Goal: Information Seeking & Learning: Check status

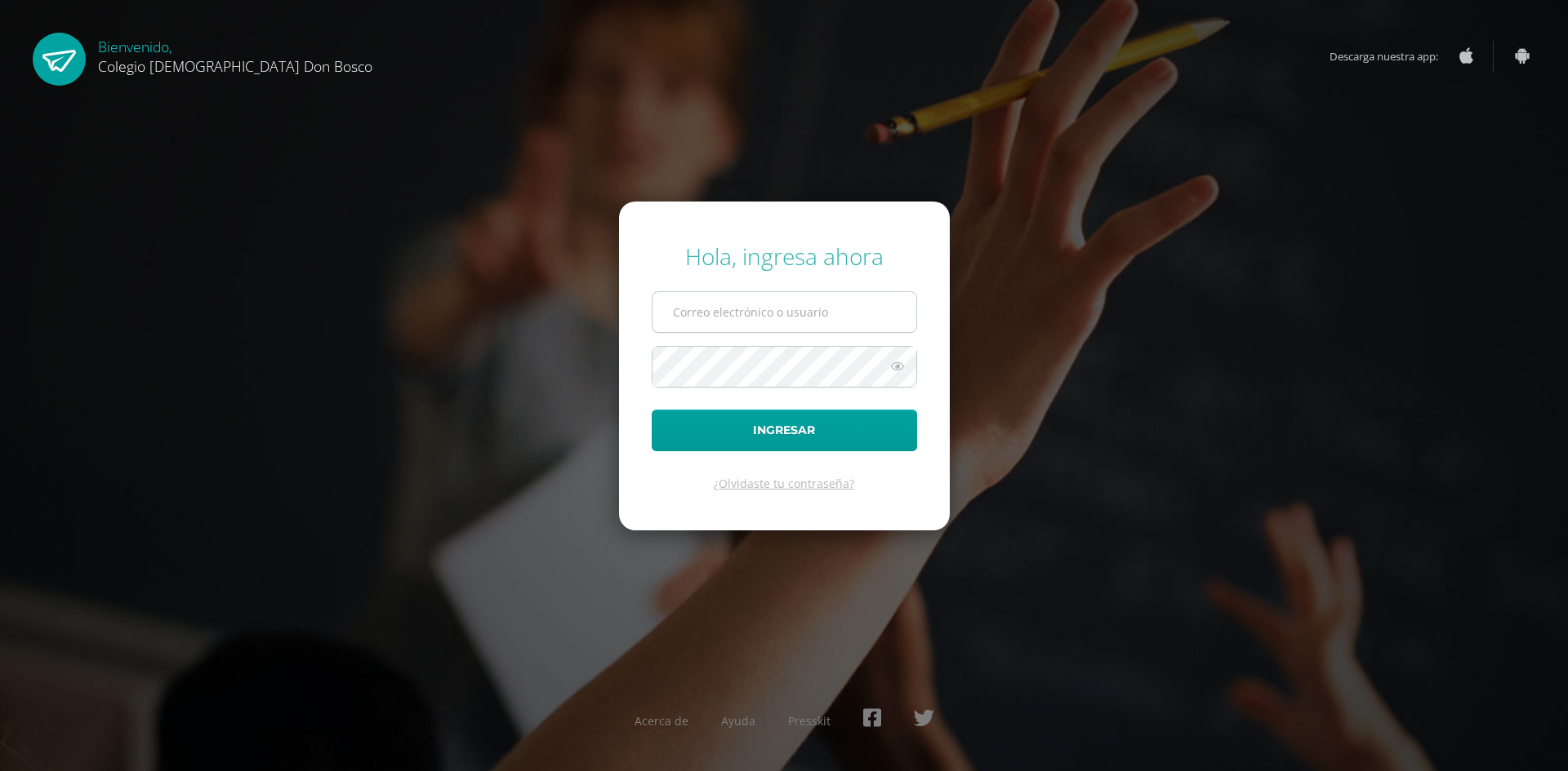
click at [807, 317] on input "text" at bounding box center [784, 312] width 263 height 40
type input "[PERSON_NAME][EMAIL_ADDRESS][DOMAIN_NAME]"
click at [652, 410] on button "Ingresar" at bounding box center [784, 430] width 265 height 42
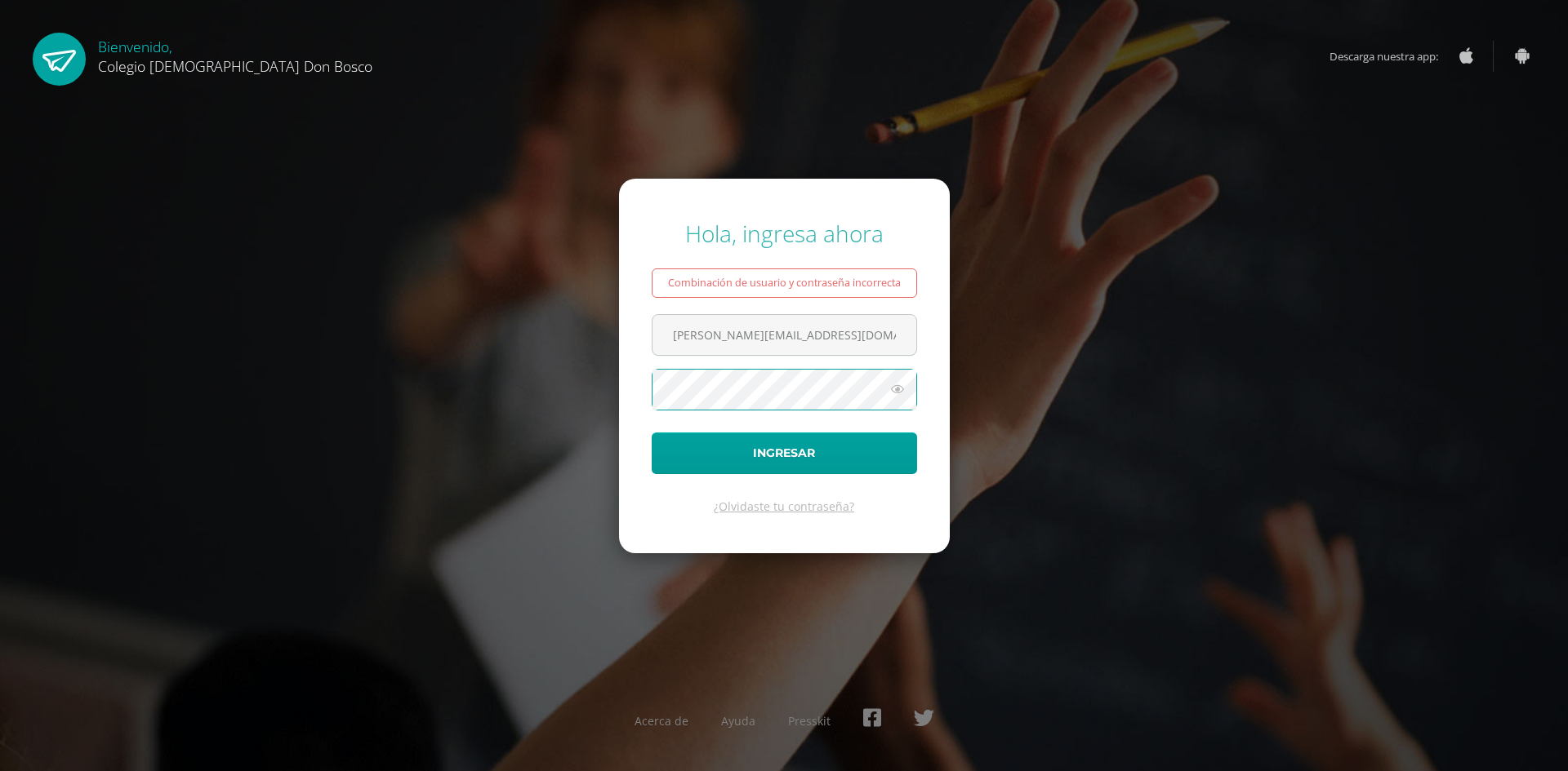
click at [652, 433] on button "Ingresar" at bounding box center [784, 453] width 265 height 42
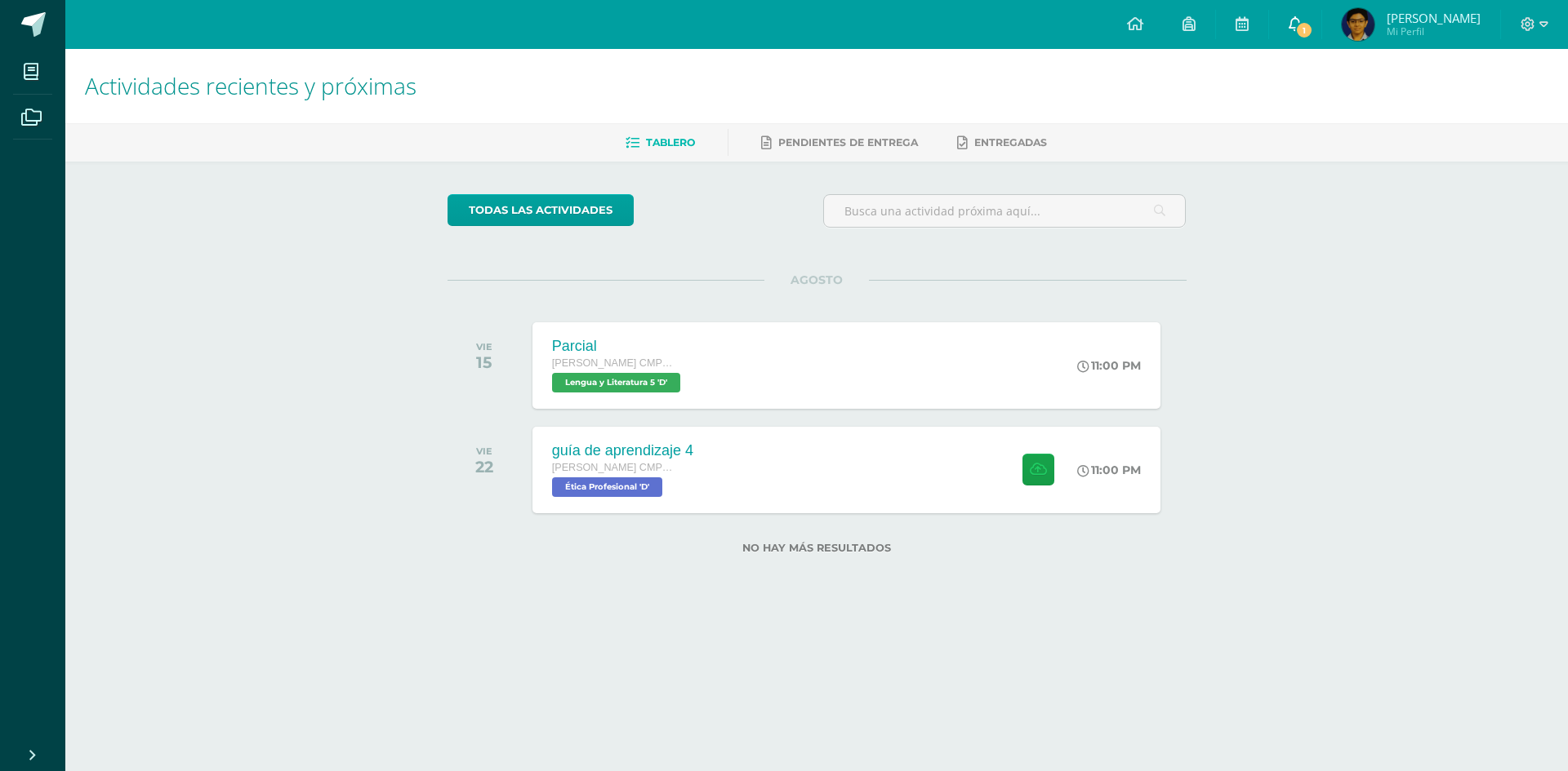
click at [1313, 32] on span "1" at bounding box center [1304, 30] width 18 height 18
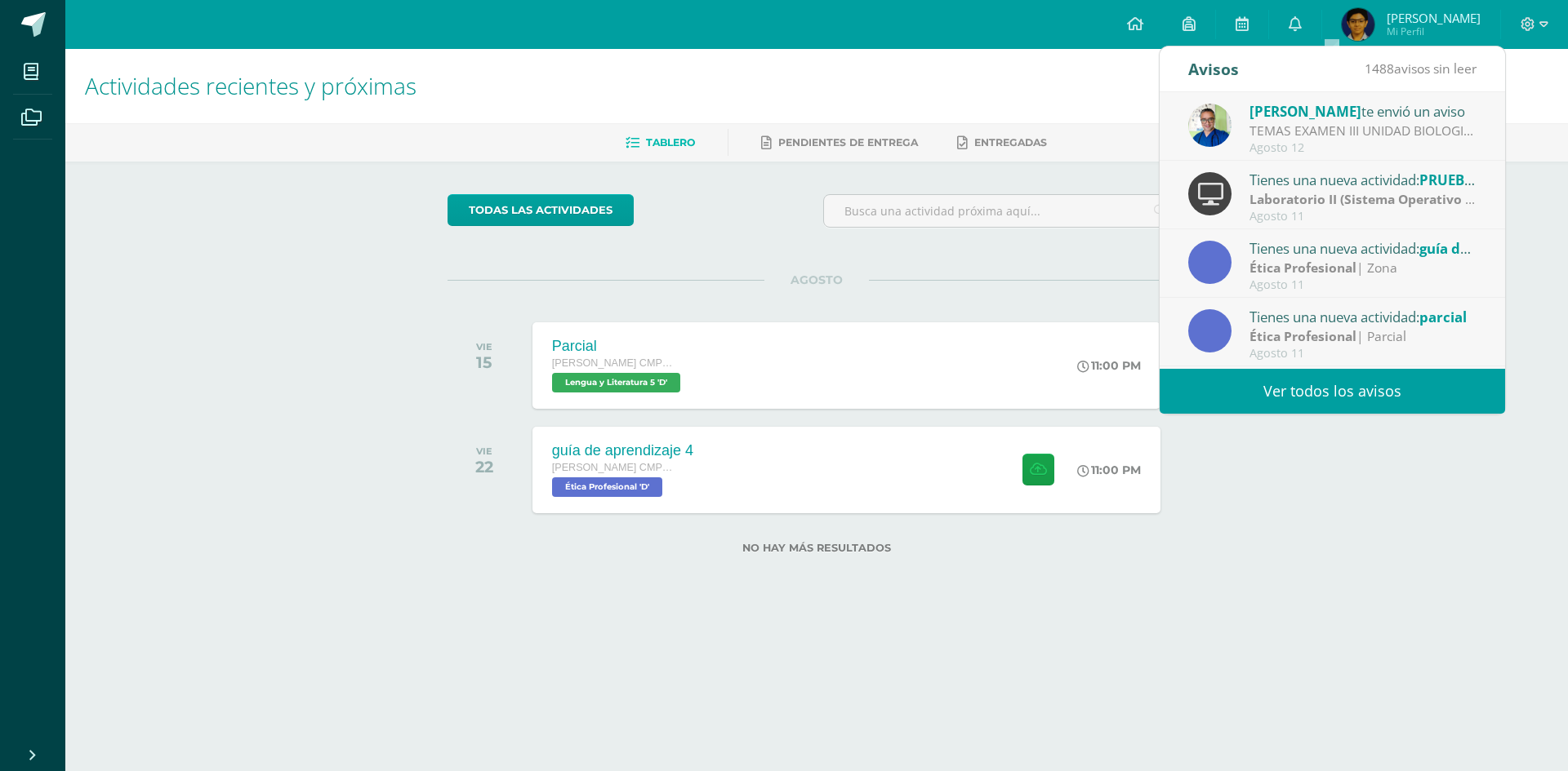
click at [1320, 190] on strong "Laboratorio II (Sistema Operativo Macintoch)" at bounding box center [1393, 199] width 286 height 18
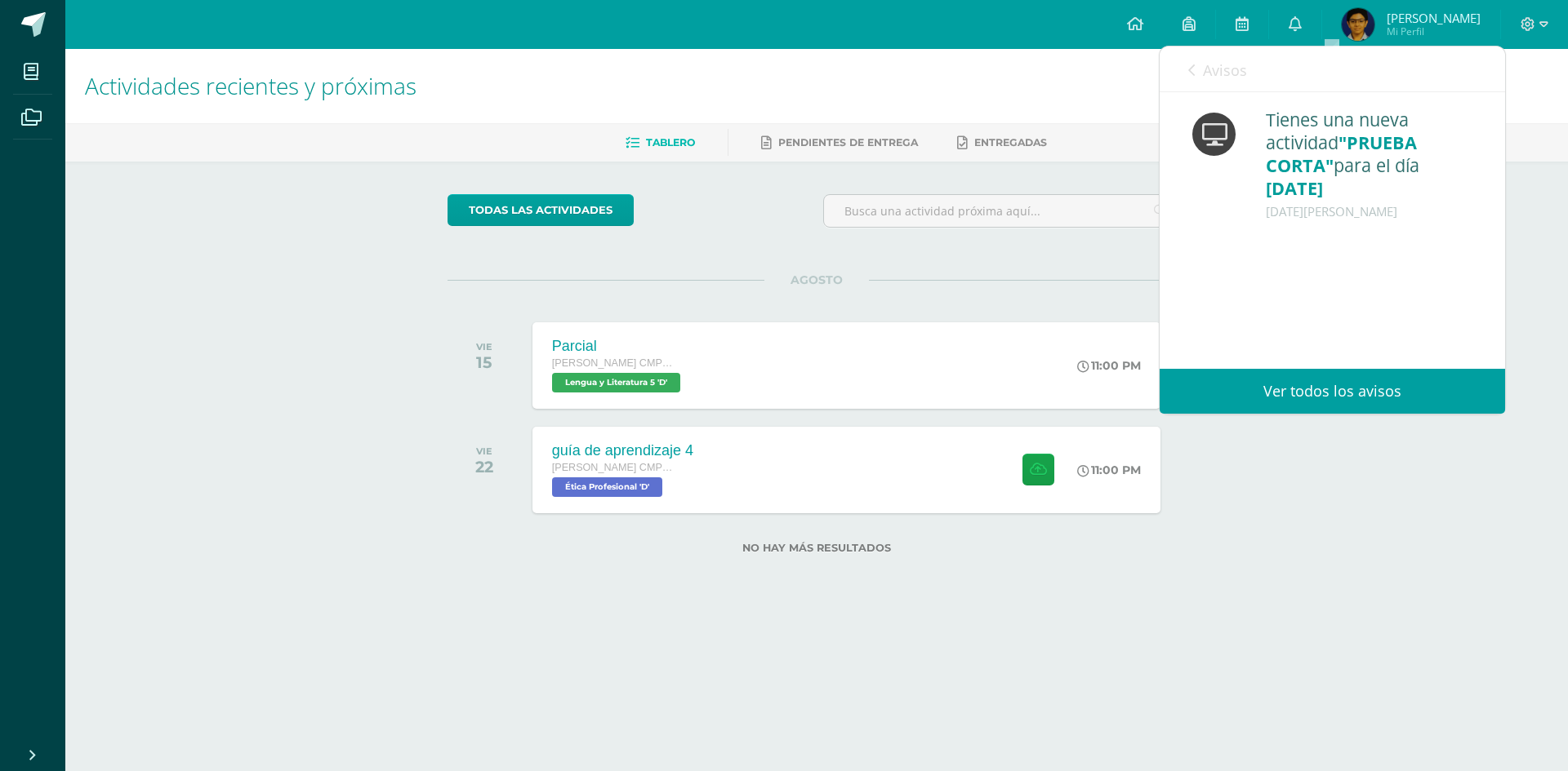
click at [1194, 68] on link "Avisos" at bounding box center [1217, 70] width 58 height 47
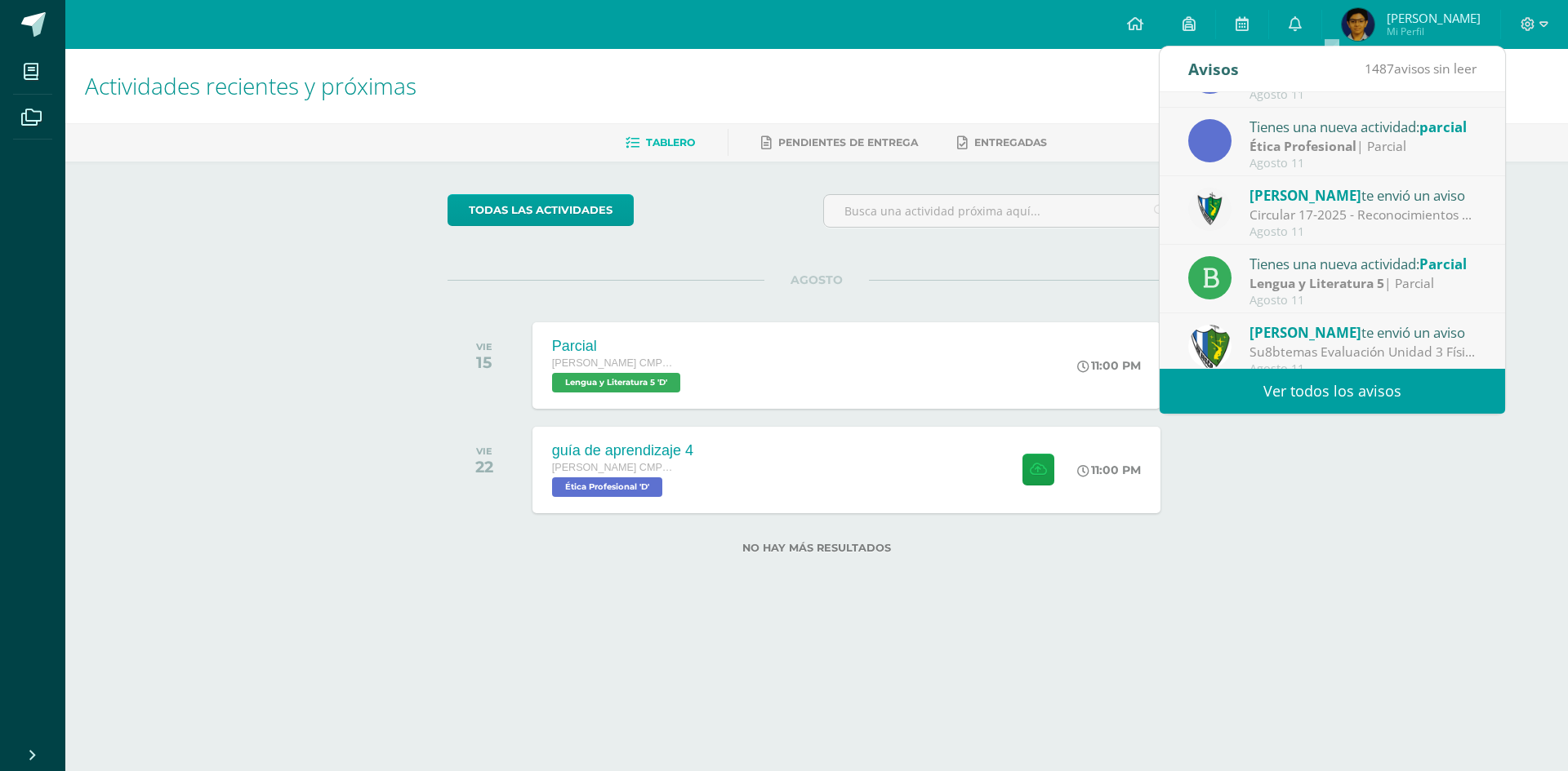
scroll to position [272, 0]
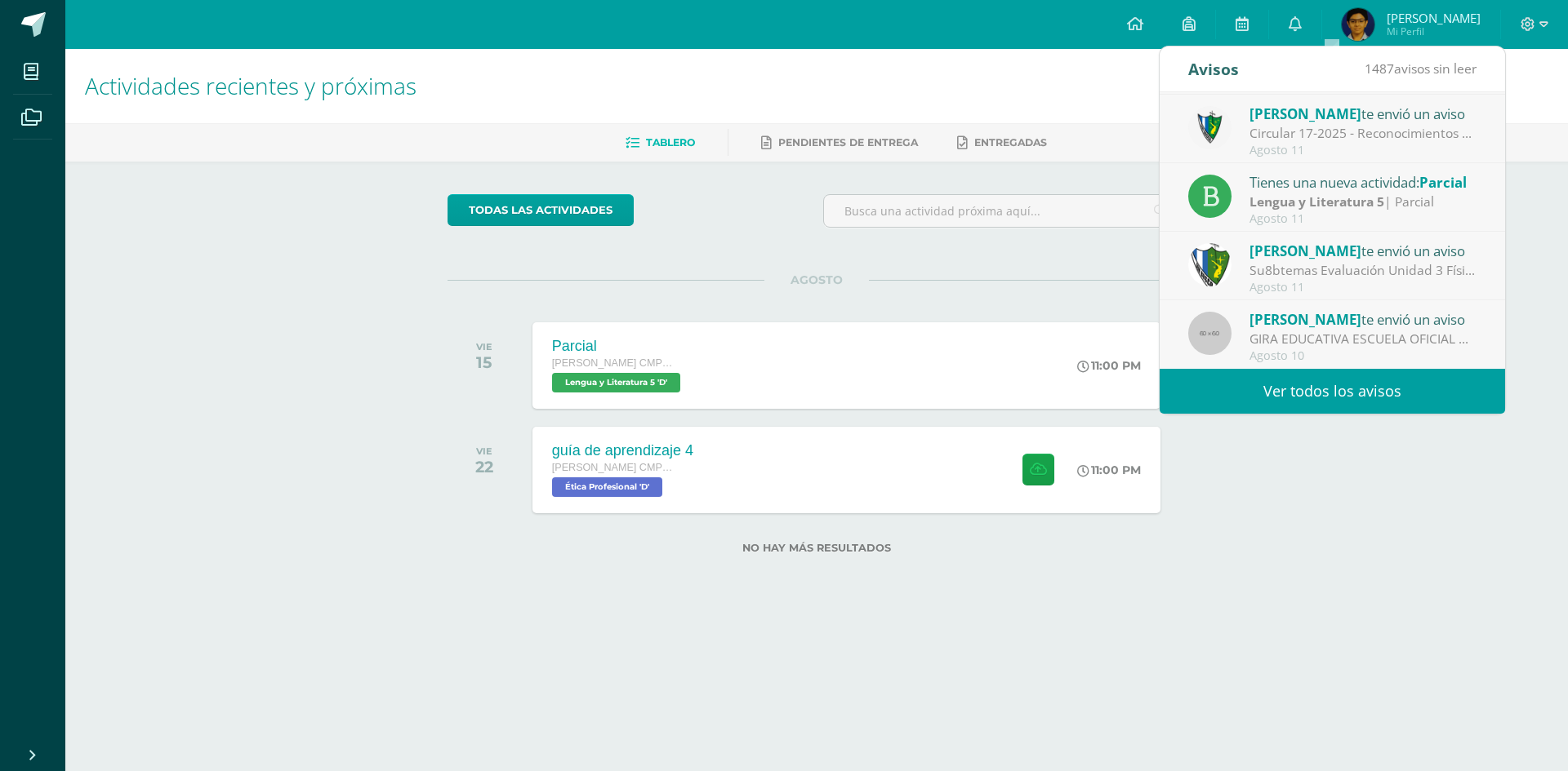
click at [1363, 395] on link "Ver todos los avisos" at bounding box center [1333, 391] width 346 height 45
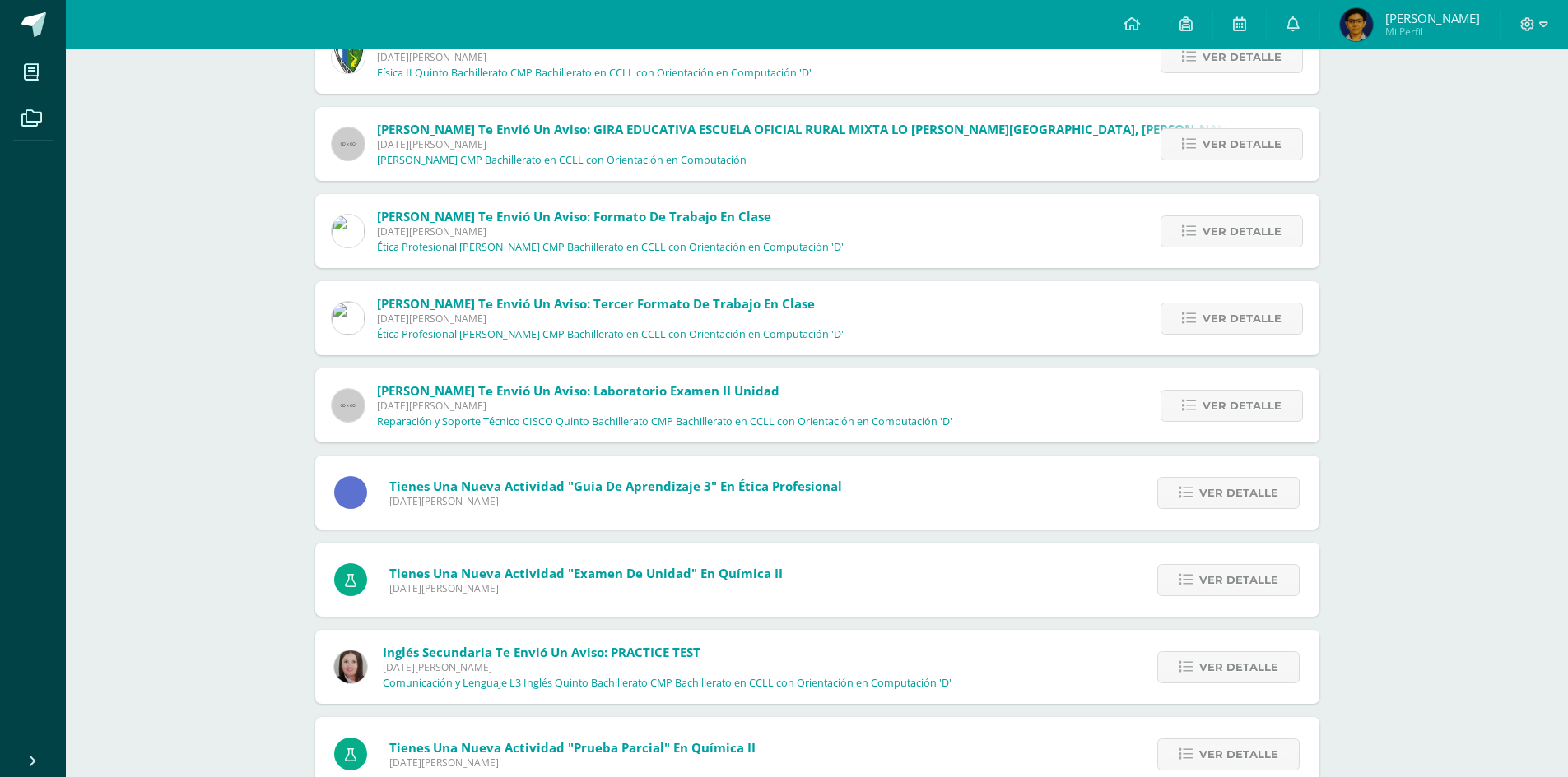
scroll to position [752, 0]
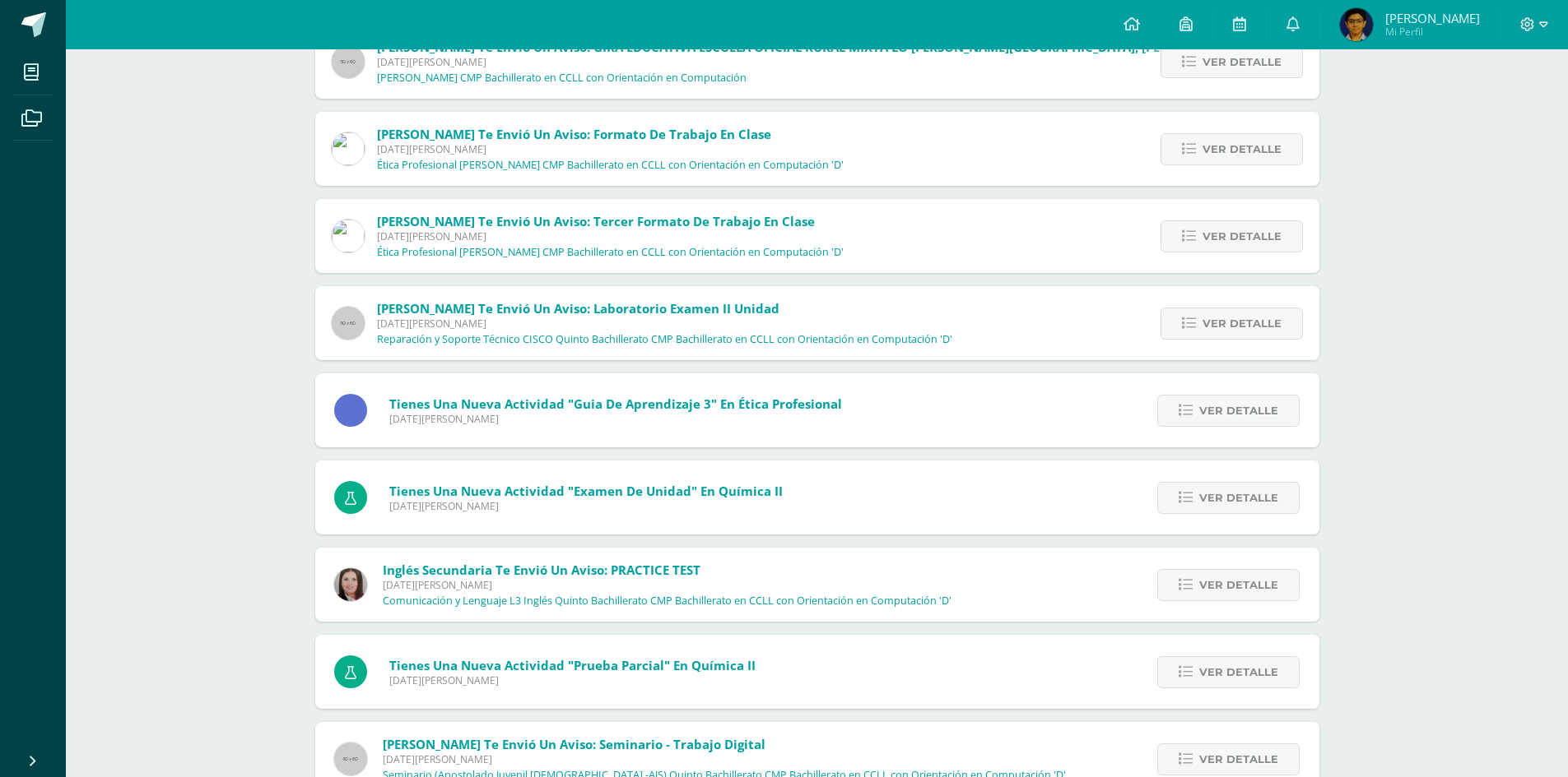
click at [1123, 333] on div "[PERSON_NAME] te envió un aviso: Laboratorio Examen II Unidad [DATE][PERSON_NAM…" at bounding box center [817, 323] width 1004 height 74
click at [1123, 333] on div "Luis Orozco te envió un aviso: Laboratorio Examen II Unidad Viernes 08 de Agost…" at bounding box center [817, 323] width 1004 height 74
click at [1194, 333] on link "Ver detalle" at bounding box center [1232, 323] width 143 height 32
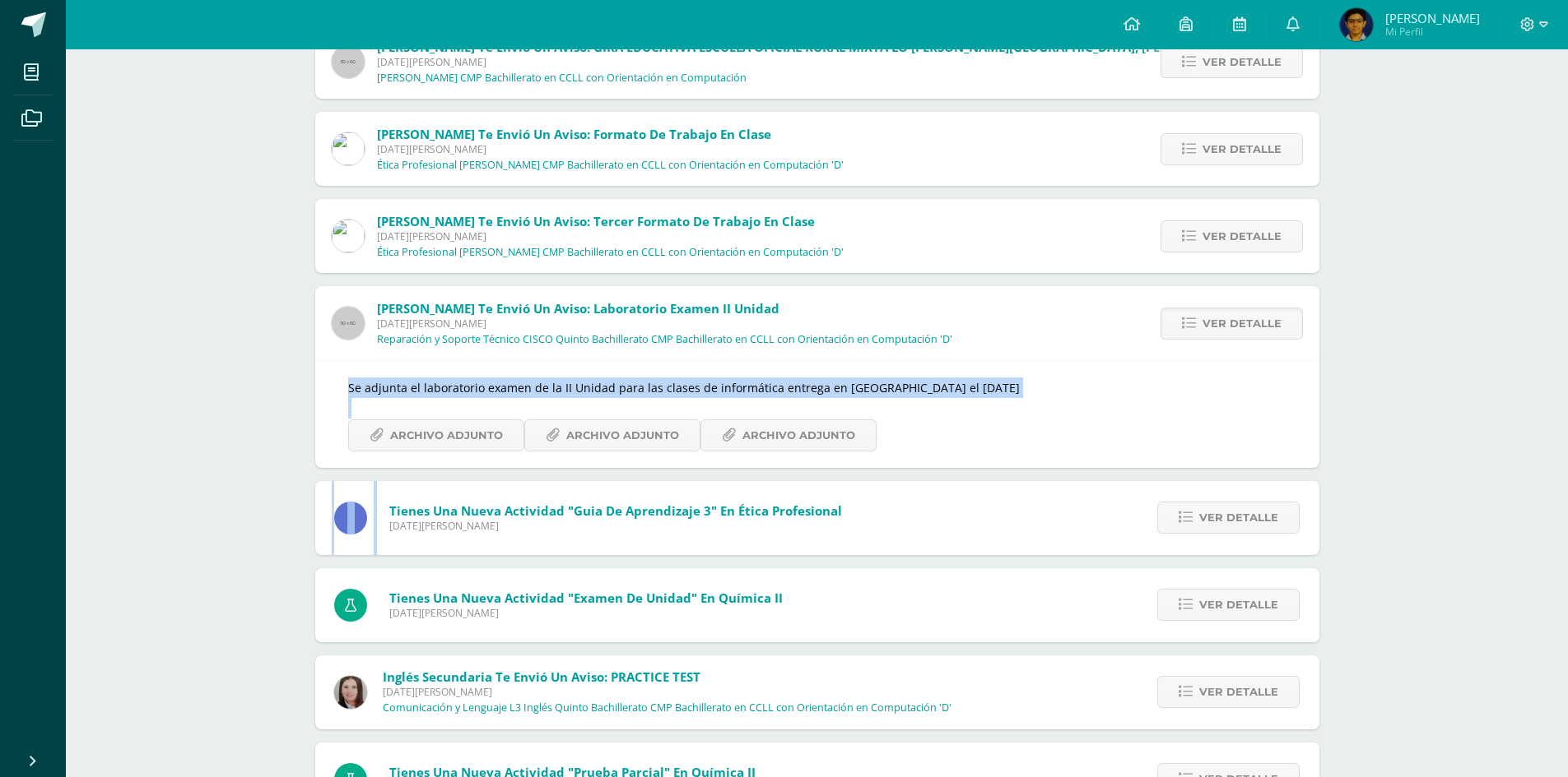
click at [266, 440] on div "Notificaciones Sin leer (1487) Leídos Marcar todas como leídas Ismael García te…" at bounding box center [816, 349] width 1502 height 2104
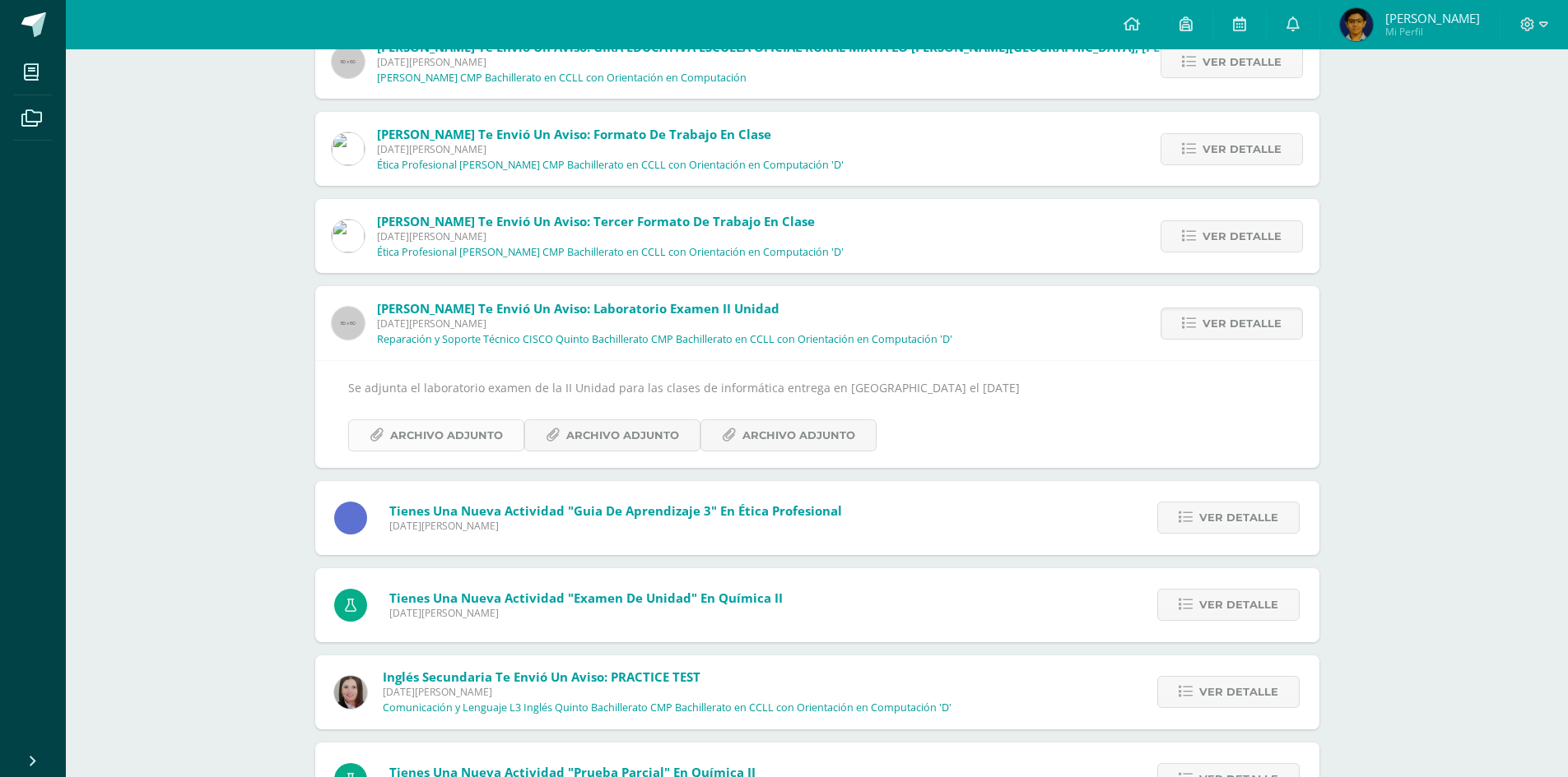
click at [419, 436] on span "Archivo Adjunto" at bounding box center [446, 435] width 113 height 31
click at [636, 436] on span "Archivo Adjunto" at bounding box center [622, 435] width 113 height 31
